Goal: Task Accomplishment & Management: Complete application form

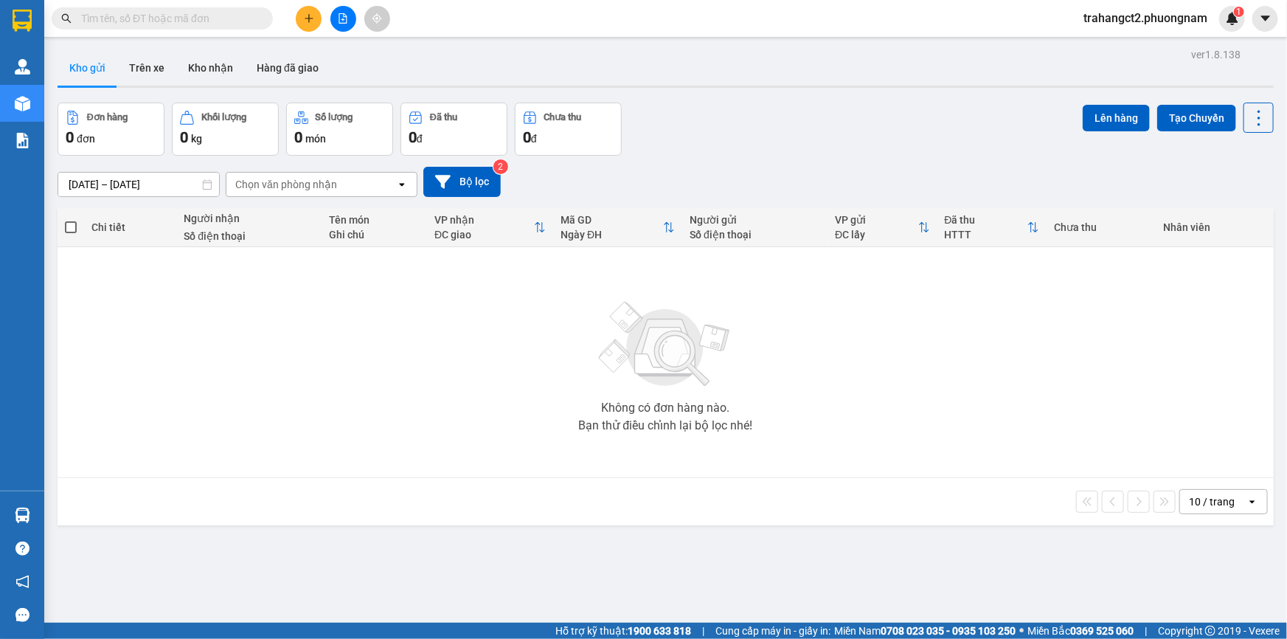
click at [142, 10] on input "text" at bounding box center [168, 18] width 174 height 16
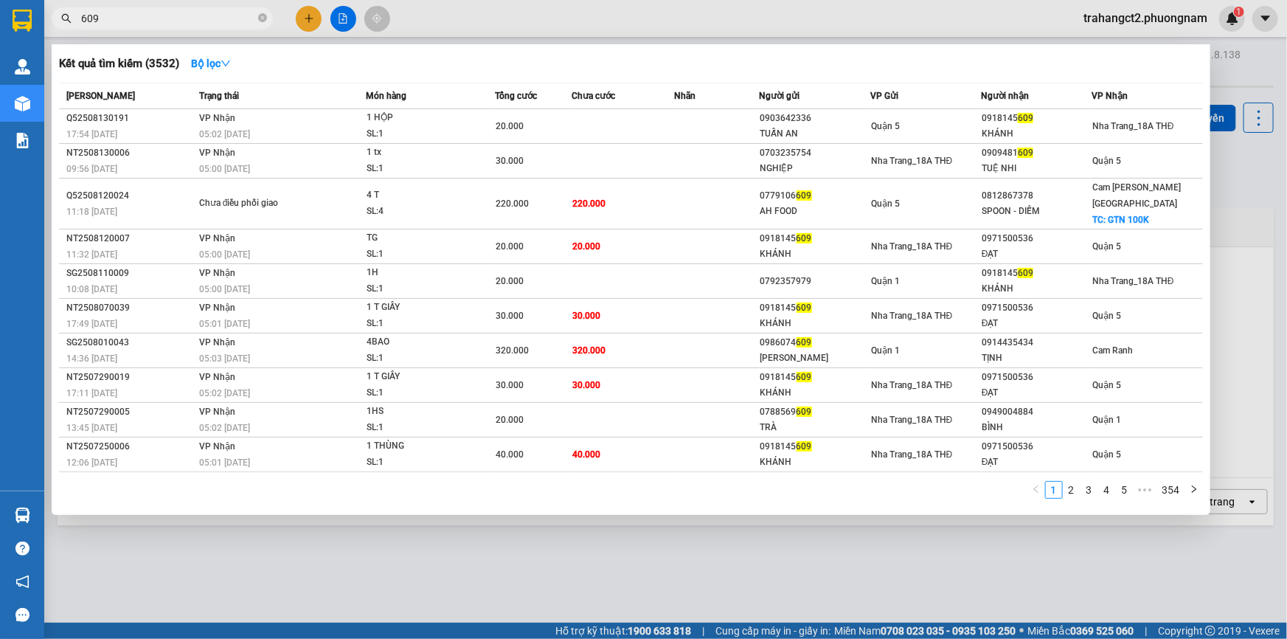
type input "609"
click at [1254, 168] on div at bounding box center [643, 319] width 1287 height 639
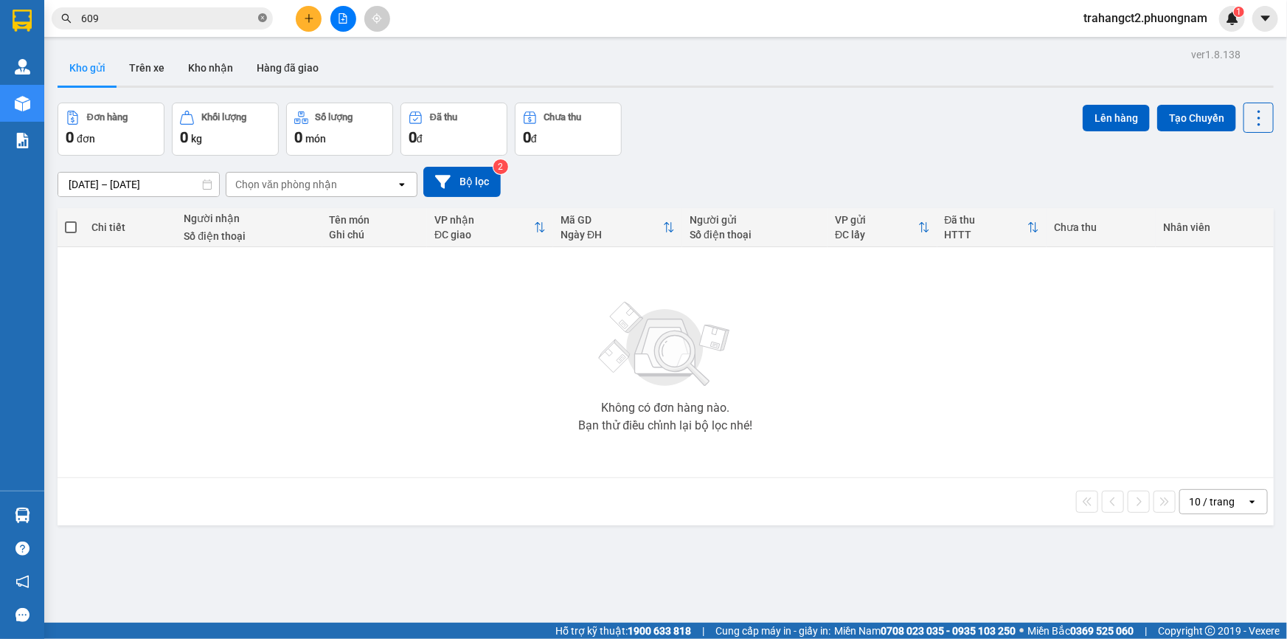
click at [265, 18] on icon "close-circle" at bounding box center [262, 17] width 9 height 9
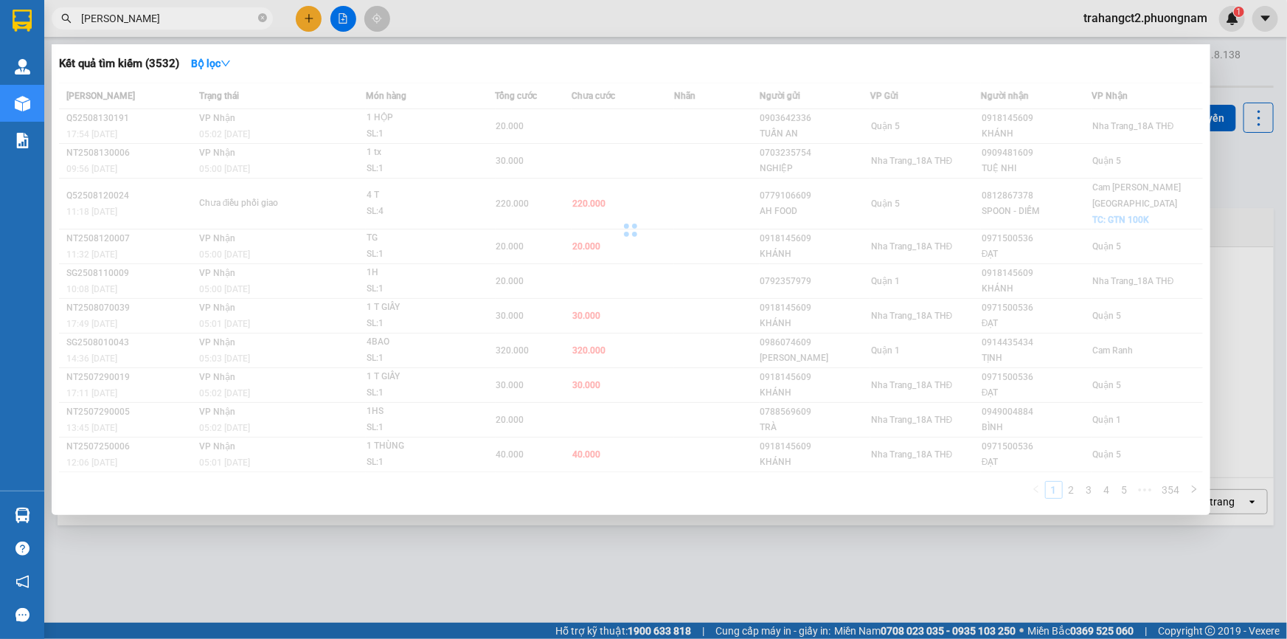
type input "MINH ĐEN"
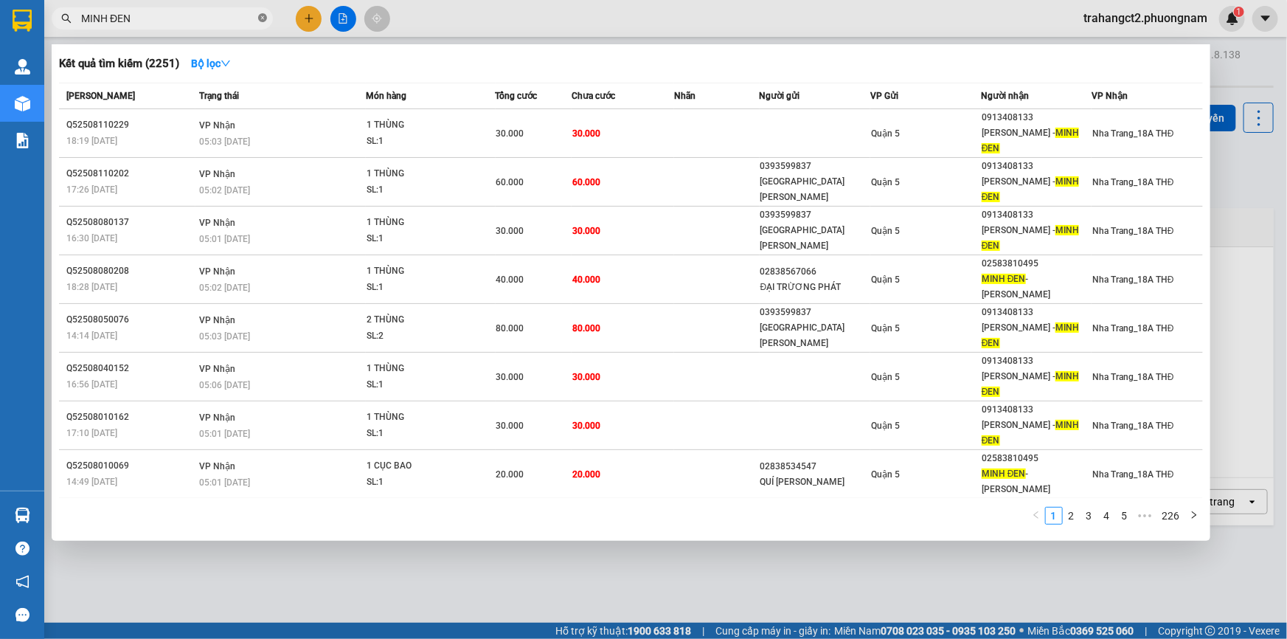
click at [263, 13] on icon "close-circle" at bounding box center [262, 17] width 9 height 9
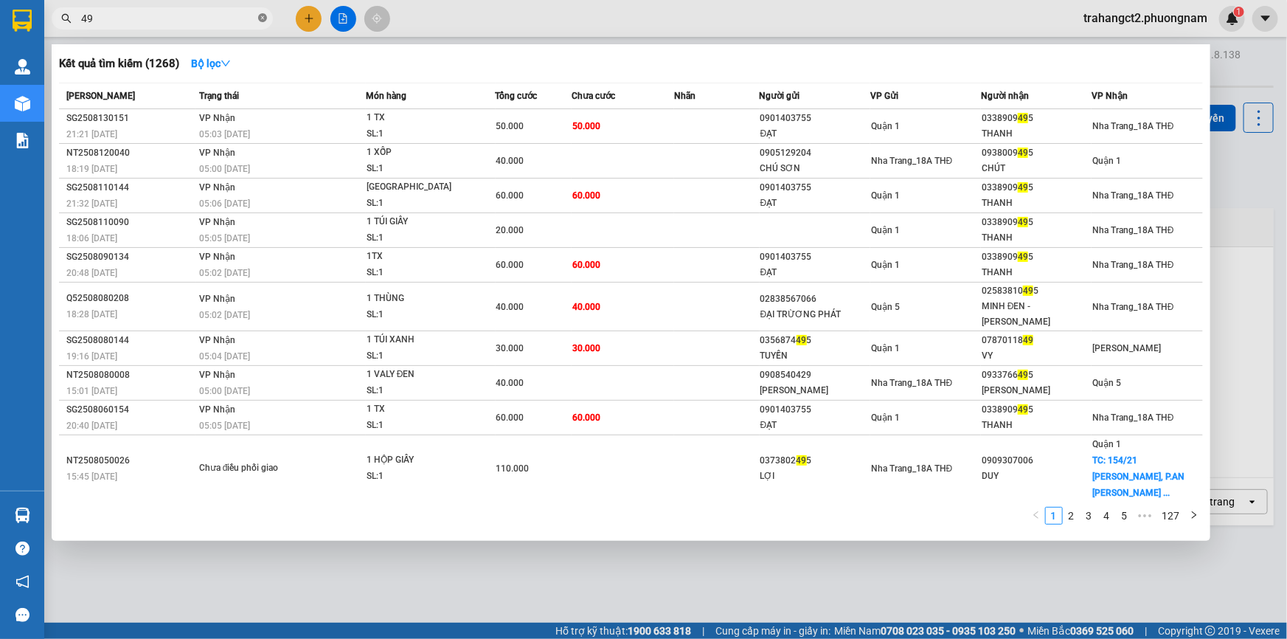
type input "4"
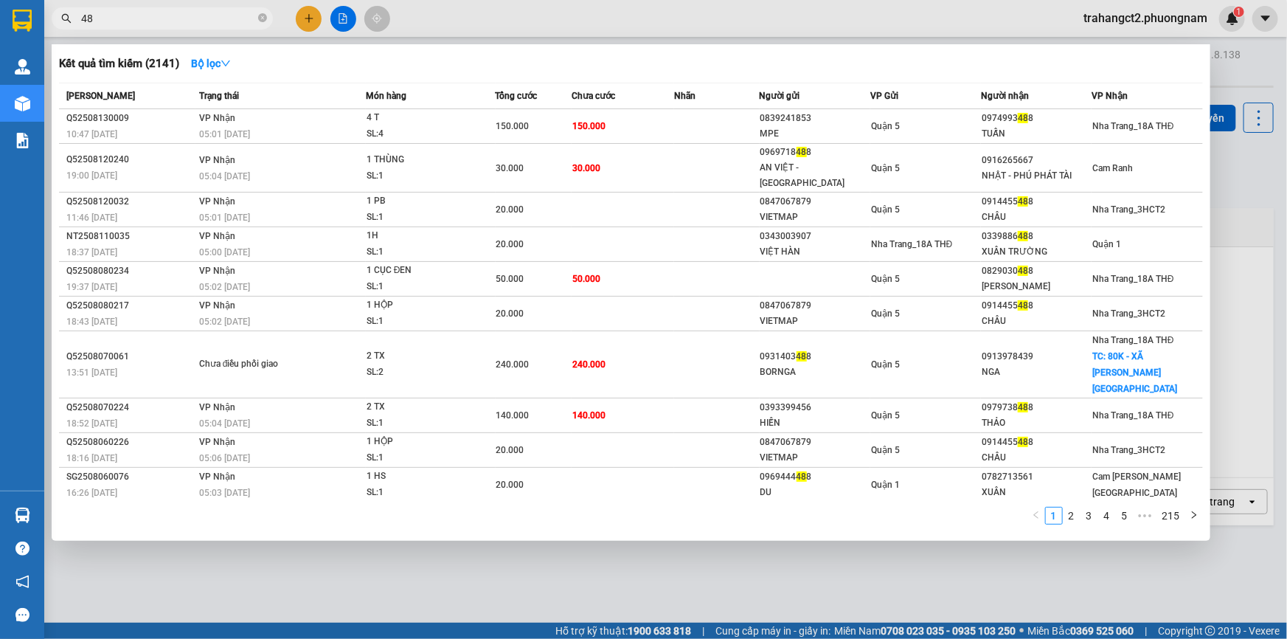
type input "4"
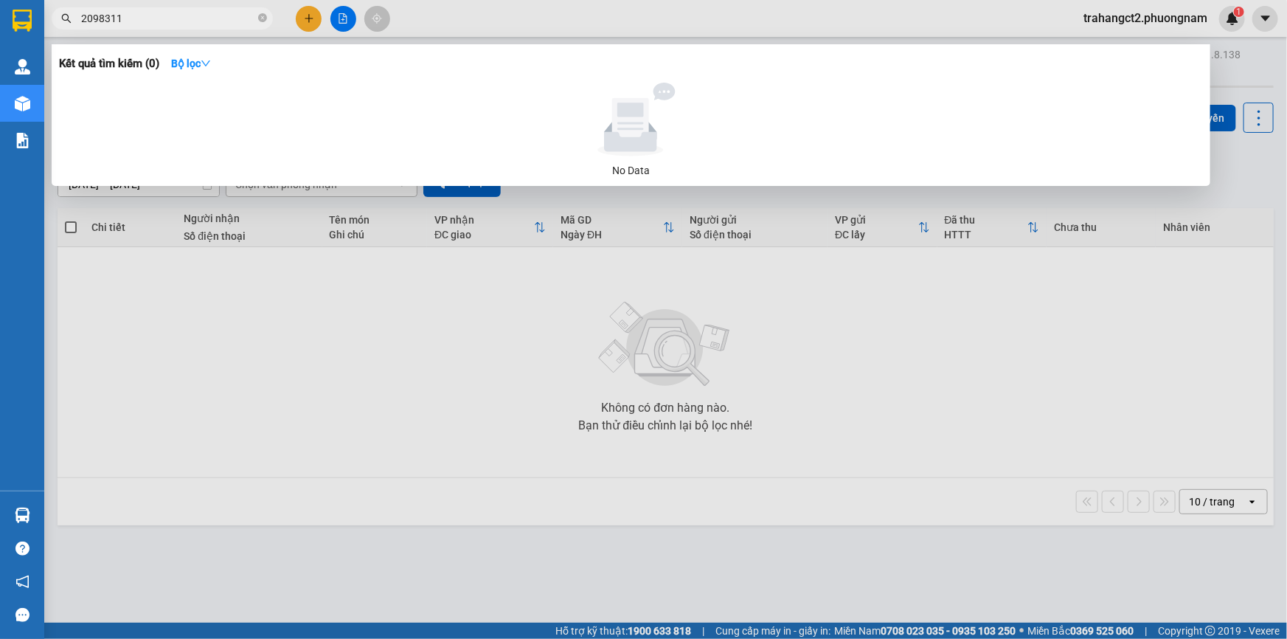
click at [86, 19] on input "2098311" at bounding box center [168, 18] width 174 height 16
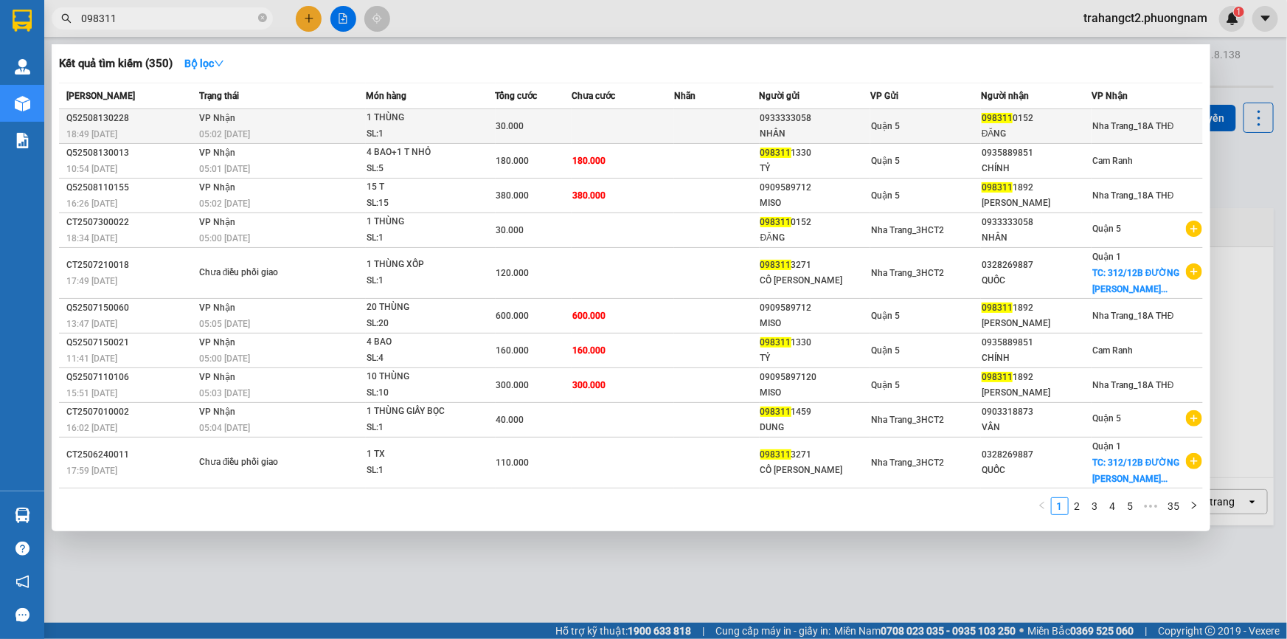
type input "098311"
click at [381, 119] on div "1 THÙNG" at bounding box center [422, 118] width 111 height 16
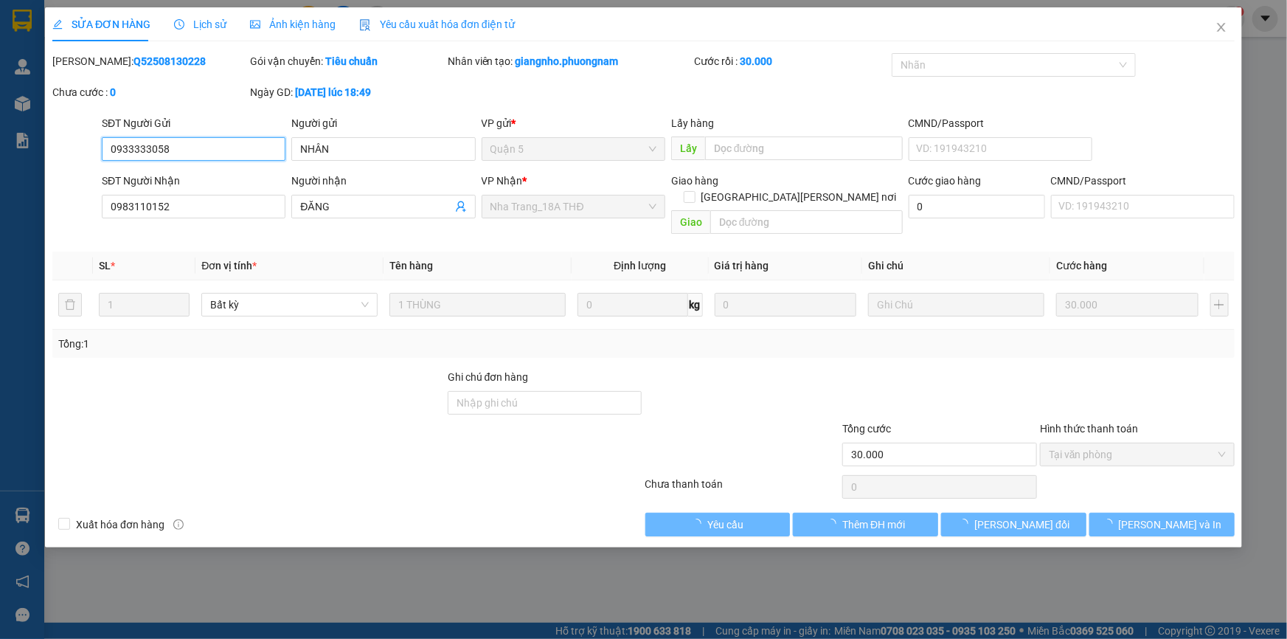
type input "0933333058"
type input "NHÂN"
type input "0983110152"
type input "ĐĂNG"
type input "30.000"
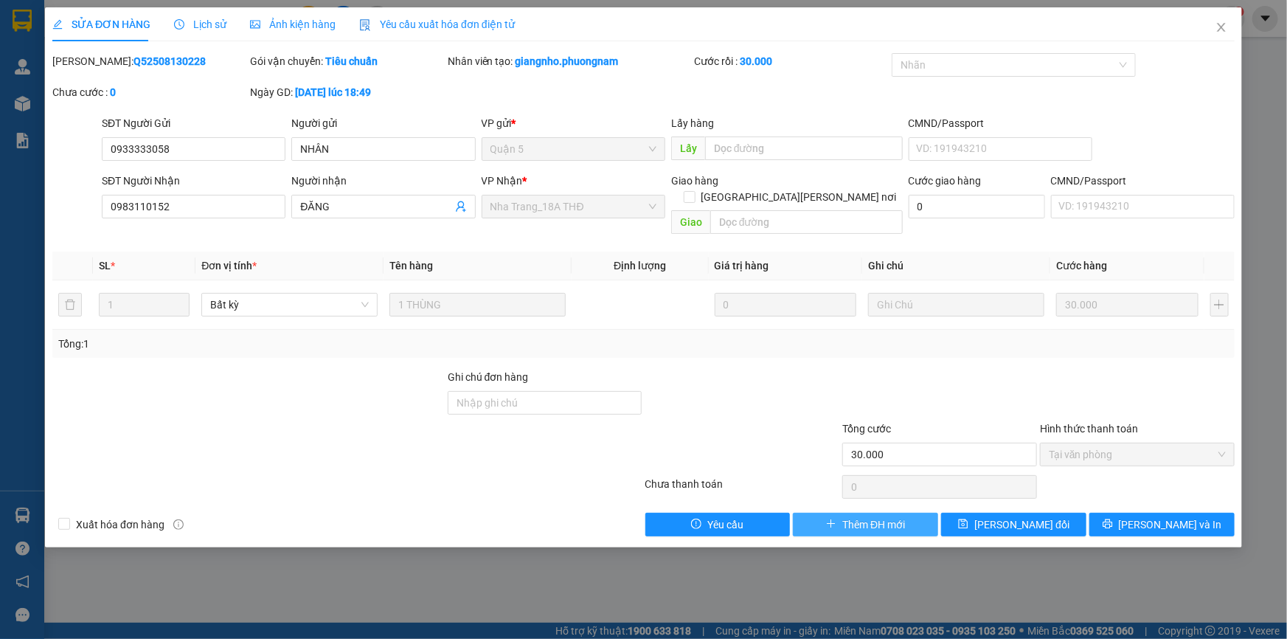
click at [859, 516] on span "Thêm ĐH mới" at bounding box center [873, 524] width 63 height 16
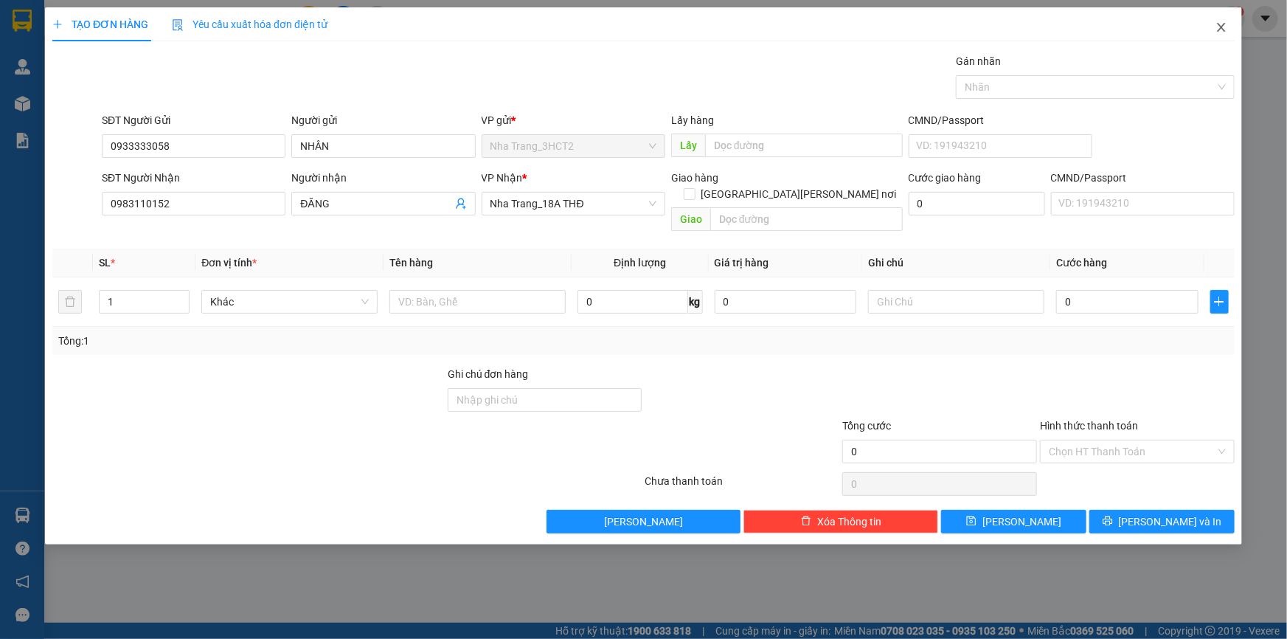
click at [1232, 18] on span "Close" at bounding box center [1221, 27] width 41 height 41
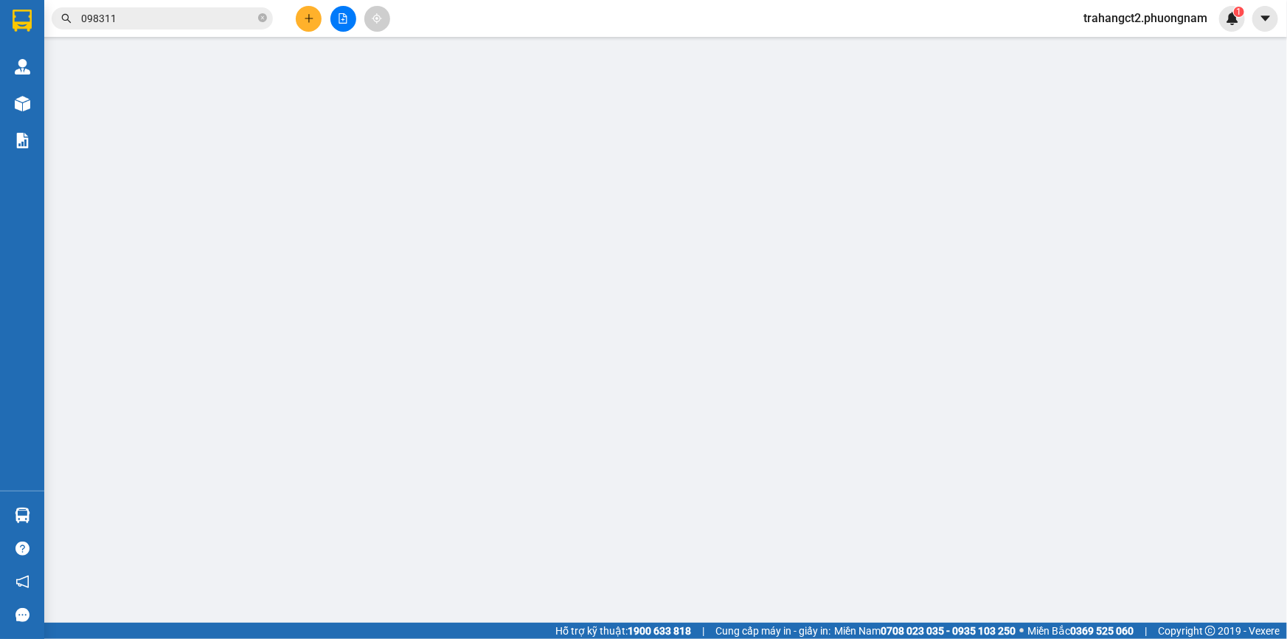
type input "0933333058"
type input "NHÂN"
type input "0983110152"
type input "ĐĂNG"
type input "30.000"
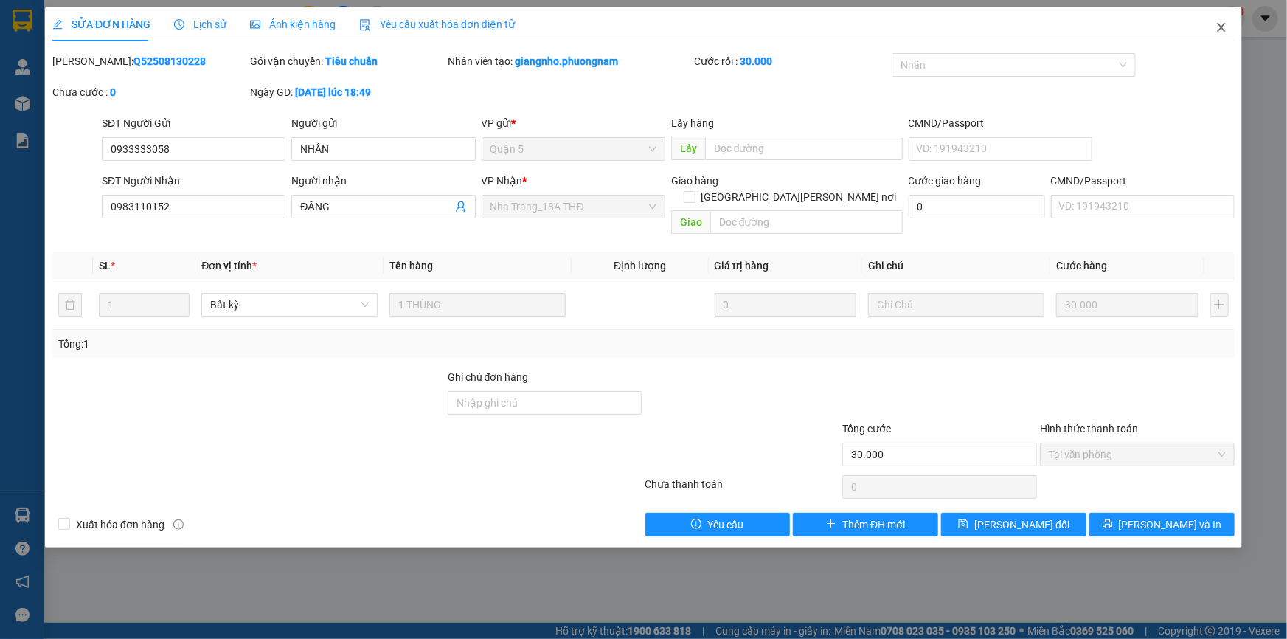
click at [1220, 26] on icon "close" at bounding box center [1221, 27] width 8 height 9
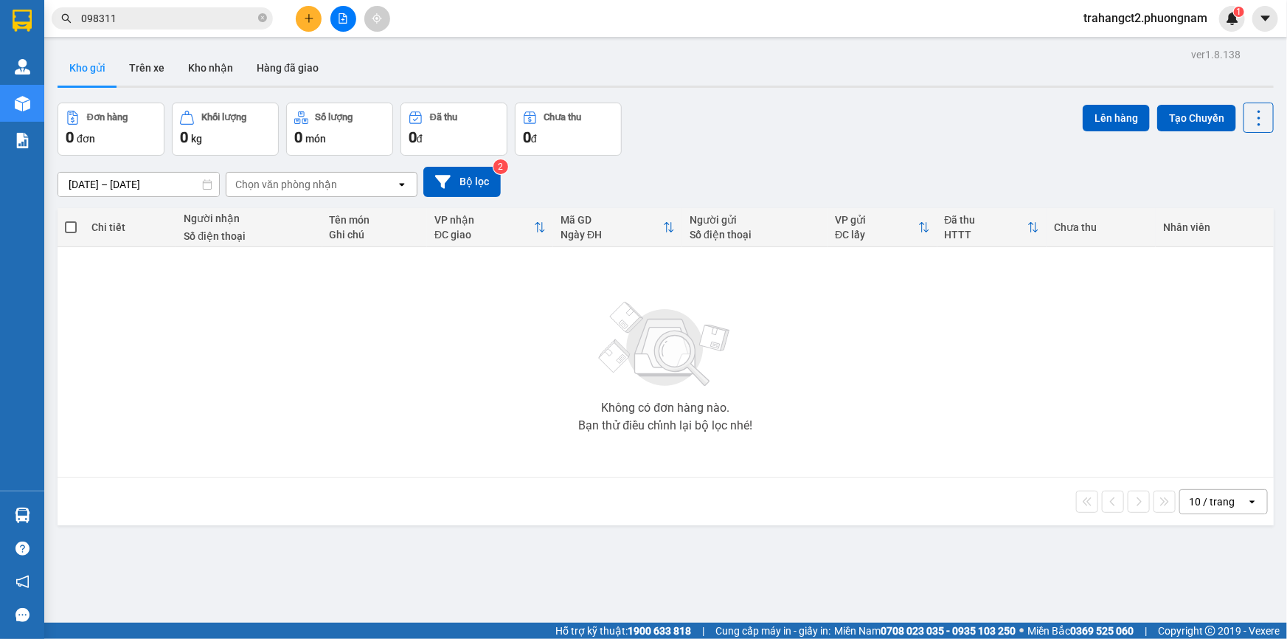
click at [207, 13] on input "098311" at bounding box center [168, 18] width 174 height 16
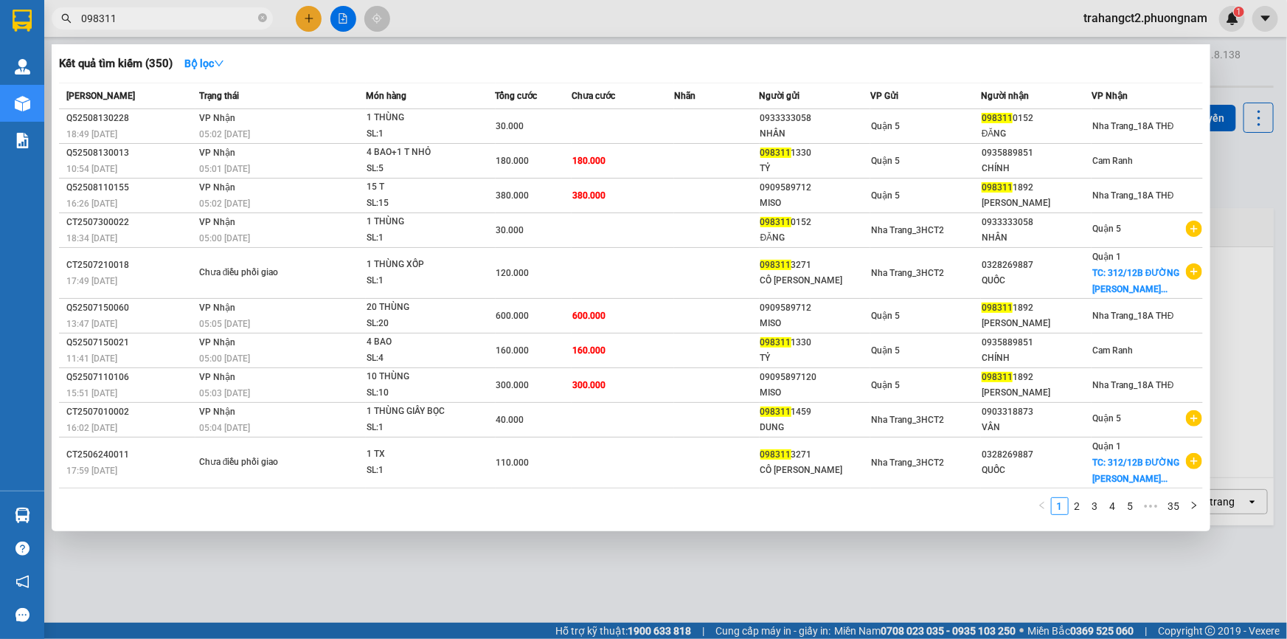
drag, startPoint x: 1126, startPoint y: 7, endPoint x: 1121, endPoint y: 15, distance: 9.2
click at [1123, 15] on div at bounding box center [643, 319] width 1287 height 639
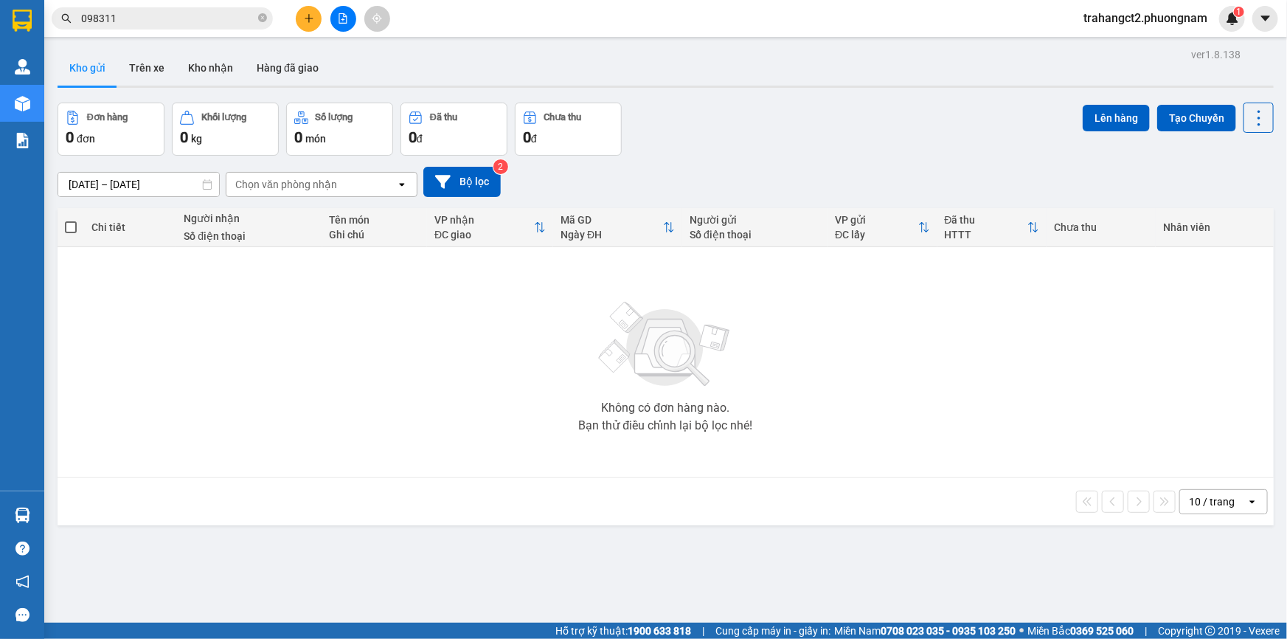
click at [226, 15] on input "098311" at bounding box center [168, 18] width 174 height 16
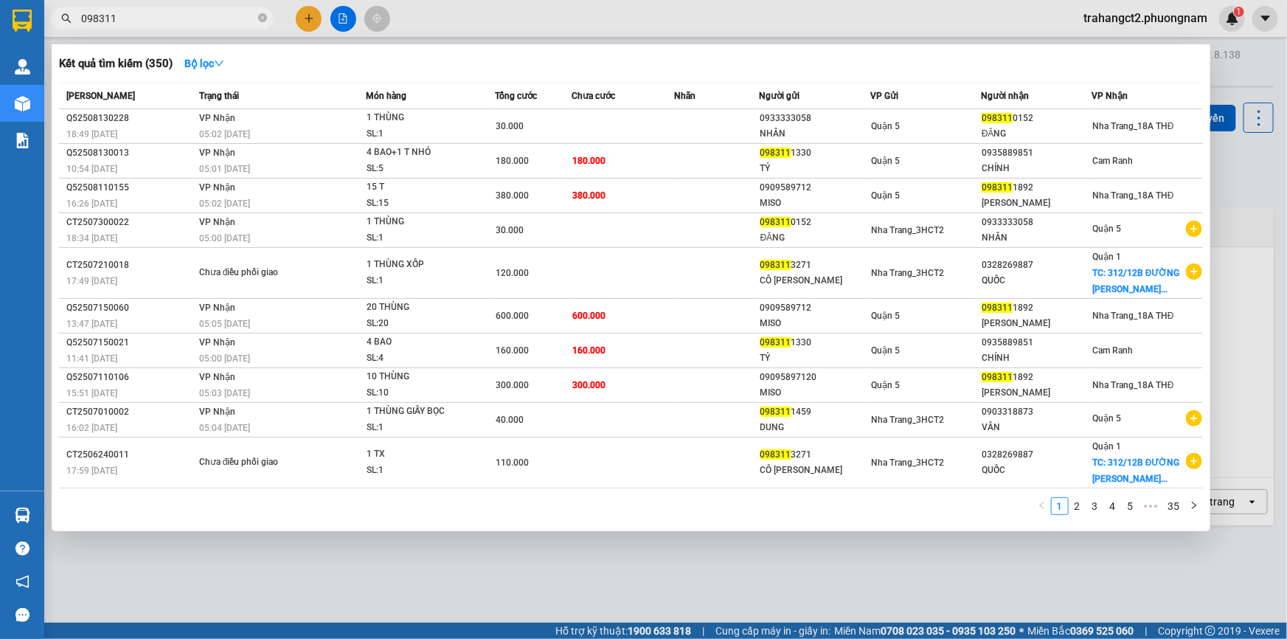
click at [233, 15] on input "098311" at bounding box center [168, 18] width 174 height 16
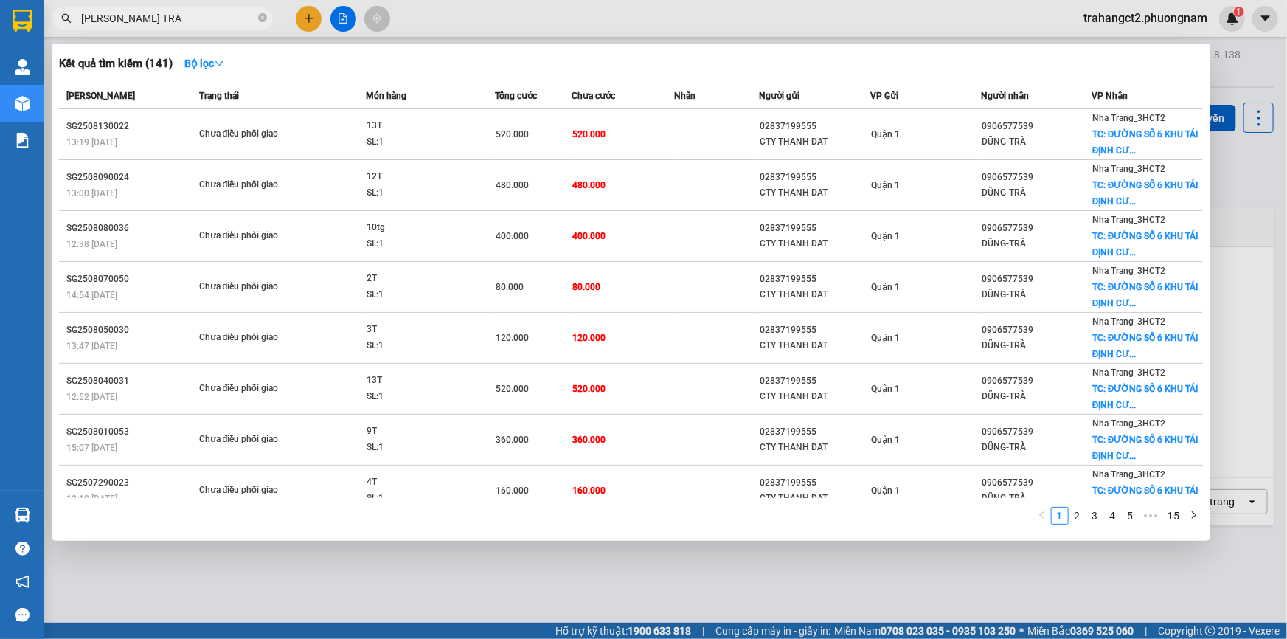
click at [200, 14] on input "[PERSON_NAME] TRÀ" at bounding box center [168, 18] width 174 height 16
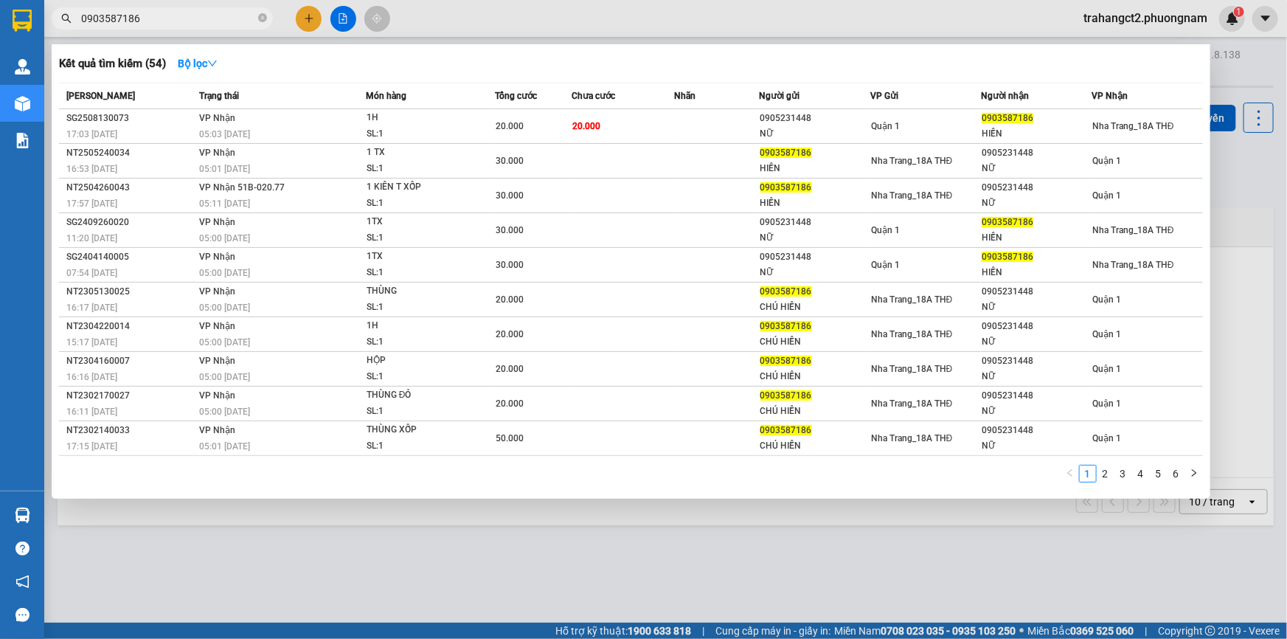
type input "0903587186"
click at [1227, 193] on div at bounding box center [643, 319] width 1287 height 639
